Goal: Transaction & Acquisition: Obtain resource

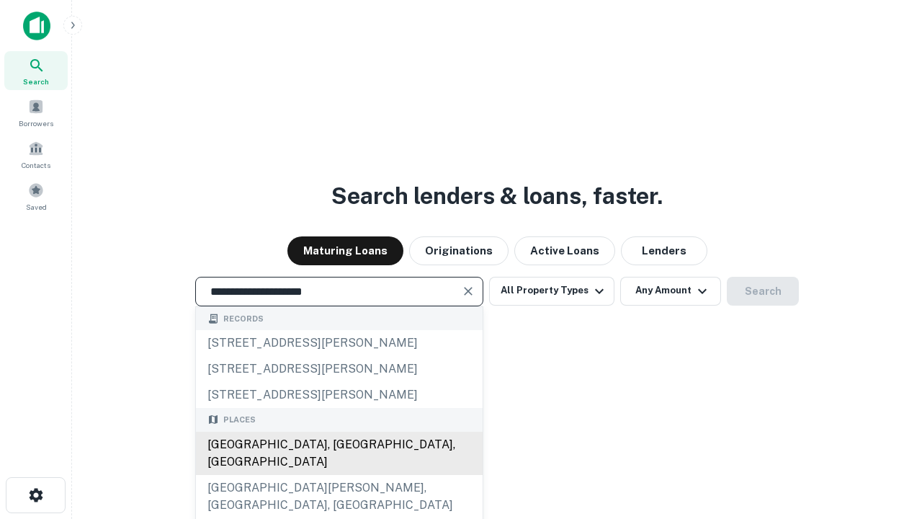
click at [339, 475] on div "[GEOGRAPHIC_DATA], [GEOGRAPHIC_DATA], [GEOGRAPHIC_DATA]" at bounding box center [339, 453] width 287 height 43
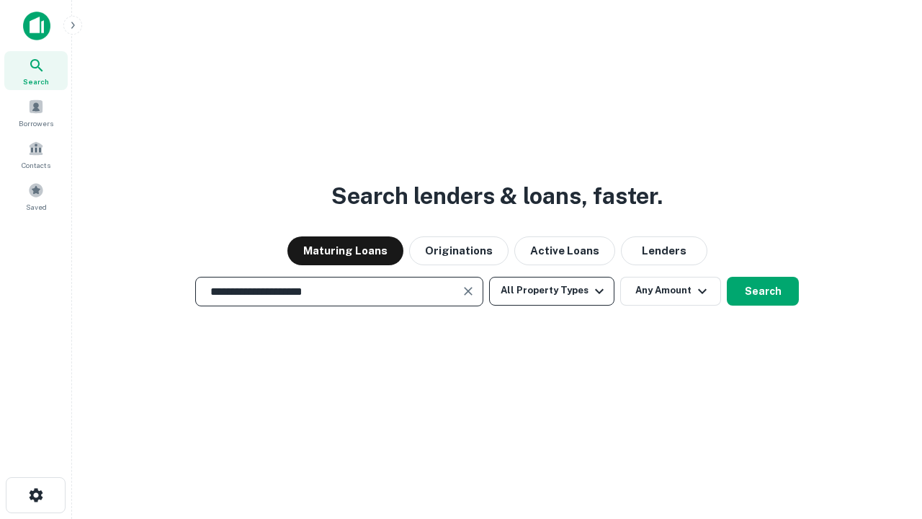
type input "**********"
click at [552, 290] on button "All Property Types" at bounding box center [551, 291] width 125 height 29
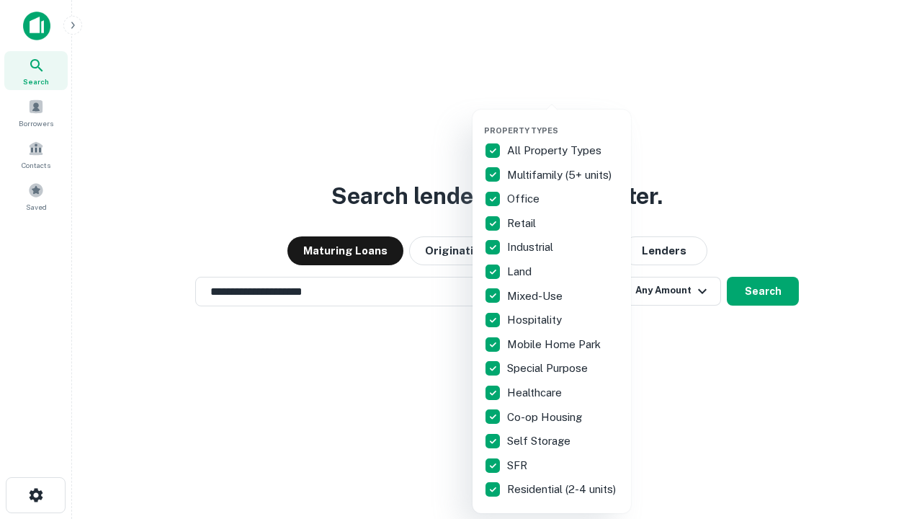
click at [563, 121] on button "button" at bounding box center [563, 121] width 158 height 1
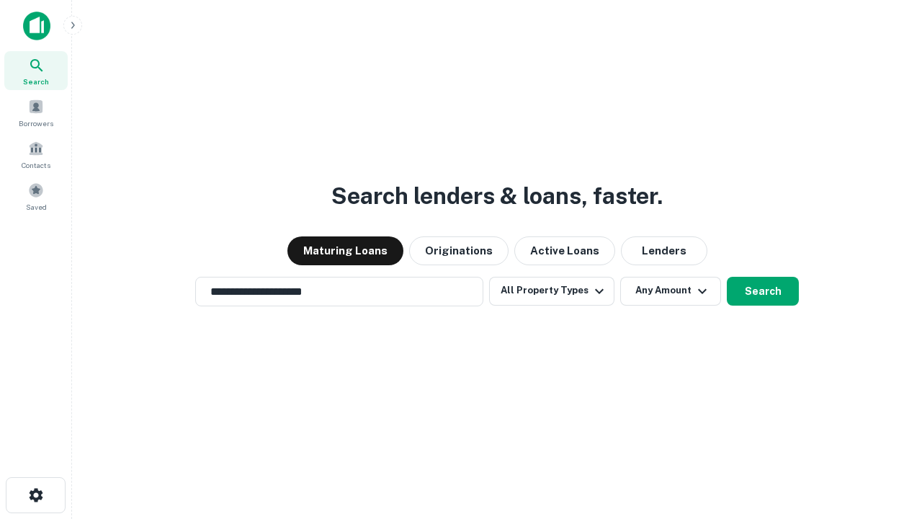
scroll to position [22, 0]
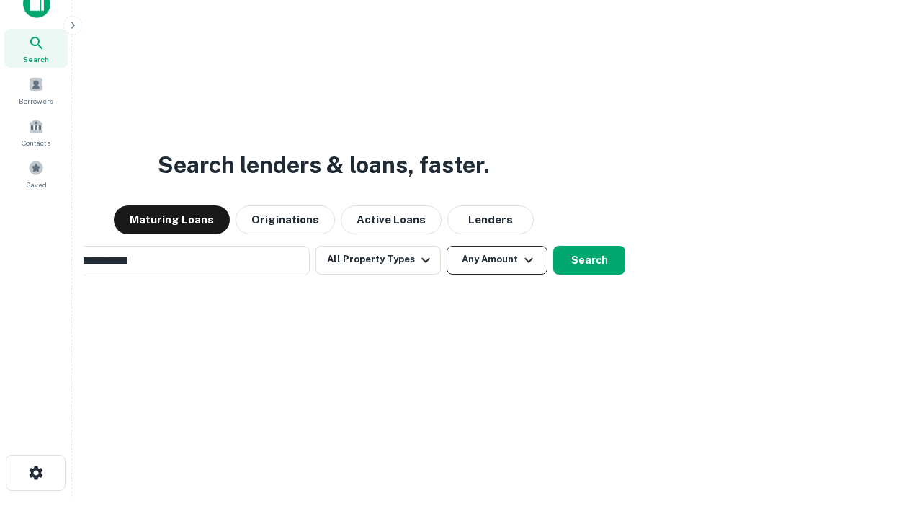
click at [447, 246] on button "Any Amount" at bounding box center [497, 260] width 101 height 29
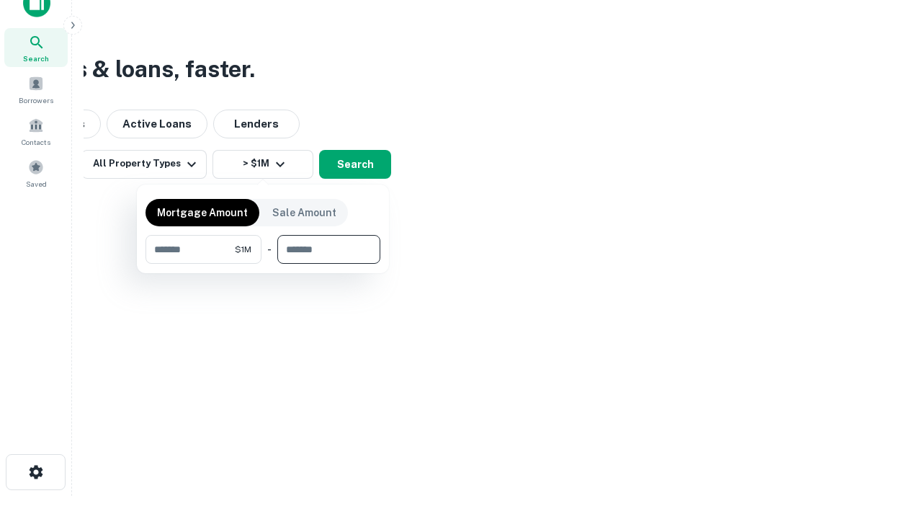
type input "*******"
click at [263, 264] on button "button" at bounding box center [263, 264] width 235 height 1
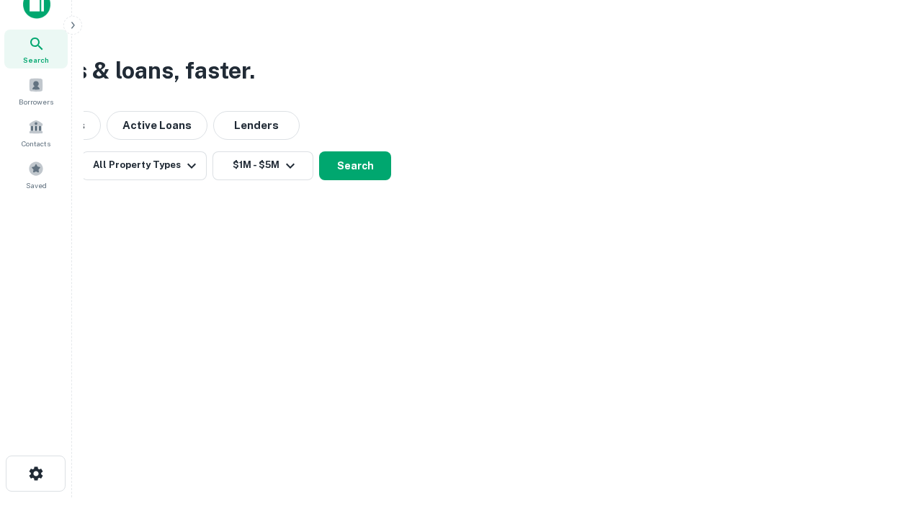
scroll to position [9, 266]
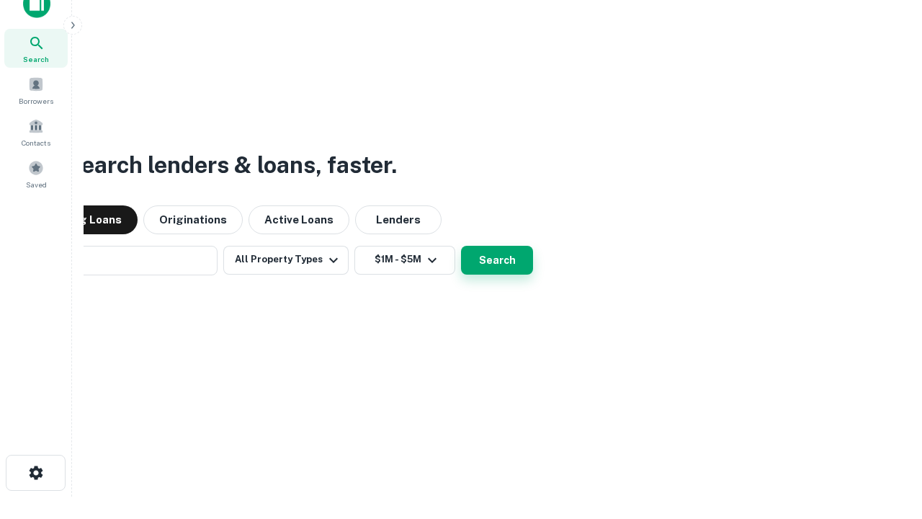
click at [461, 246] on button "Search" at bounding box center [497, 260] width 72 height 29
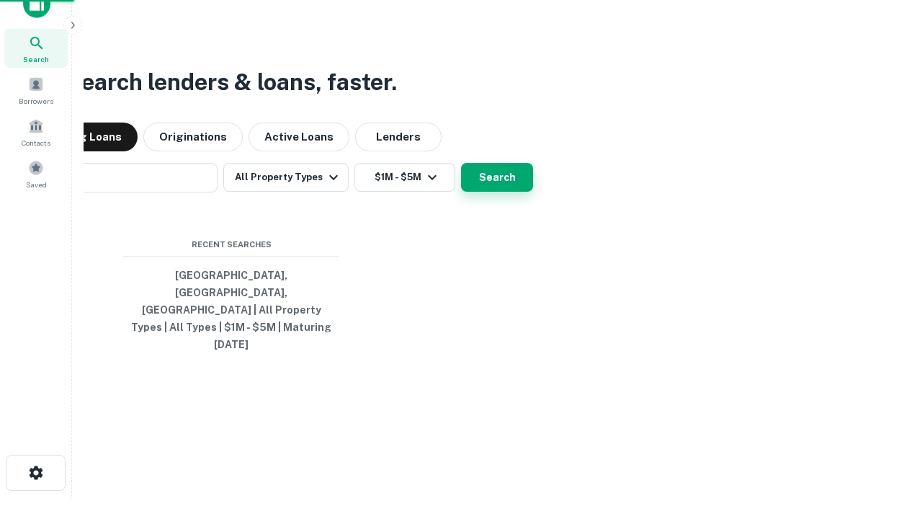
scroll to position [23, 0]
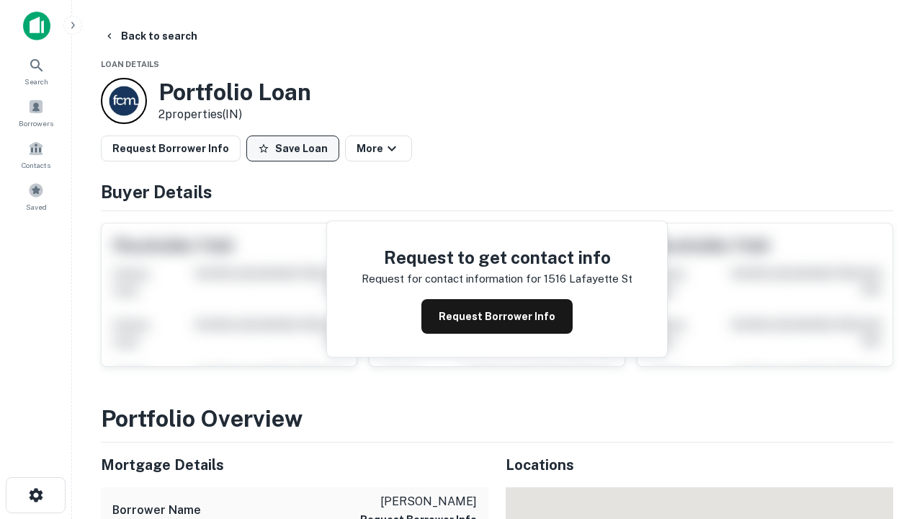
click at [292, 148] on button "Save Loan" at bounding box center [292, 148] width 93 height 26
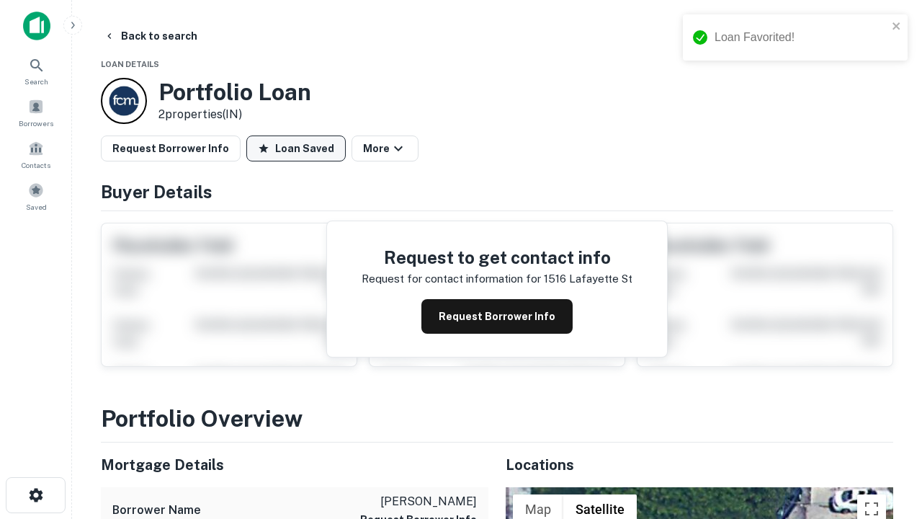
click at [296, 148] on button "Loan Saved" at bounding box center [295, 148] width 99 height 26
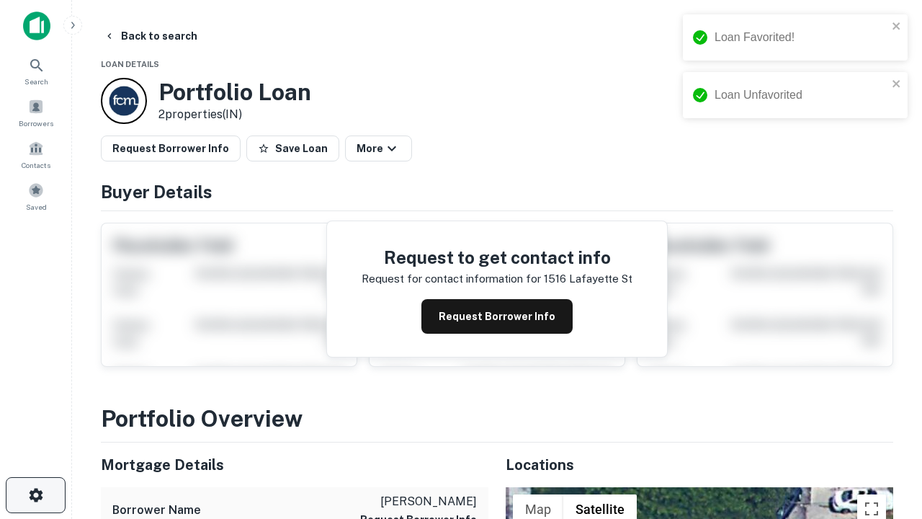
click at [35, 495] on icon "button" at bounding box center [35, 494] width 17 height 17
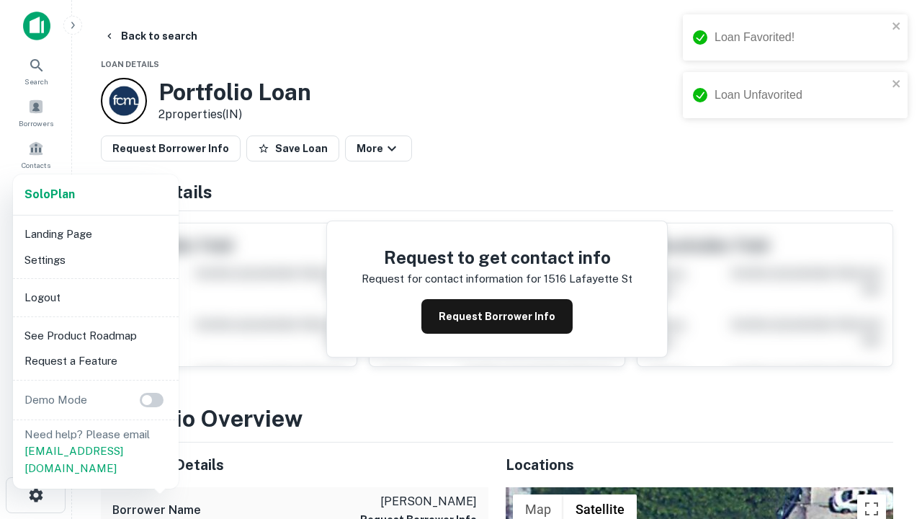
click at [95, 297] on li "Logout" at bounding box center [96, 298] width 154 height 26
